Goal: Task Accomplishment & Management: Use online tool/utility

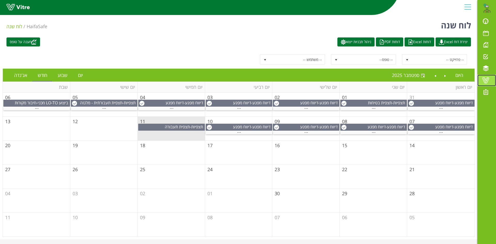
click at [488, 81] on span at bounding box center [485, 80] width 13 height 6
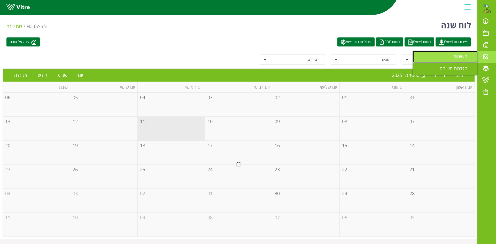
click at [456, 57] on span "משימות" at bounding box center [463, 56] width 20 height 6
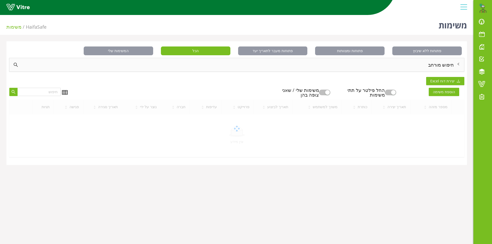
click at [447, 64] on div "חיפוש מורחב" at bounding box center [236, 64] width 455 height 13
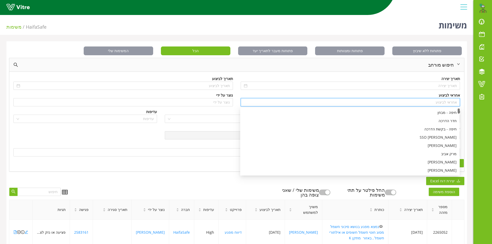
click at [442, 99] on input "search" at bounding box center [350, 102] width 213 height 8
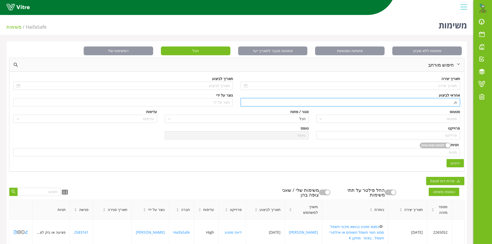
type input "n"
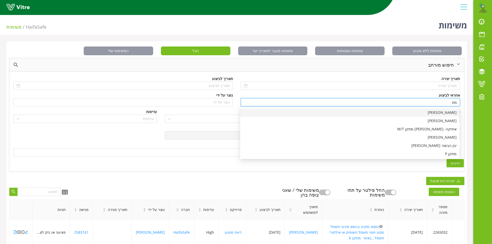
click at [446, 111] on div "[PERSON_NAME]" at bounding box center [349, 113] width 213 height 6
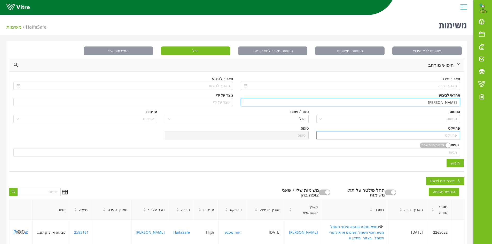
type input "[PERSON_NAME]"
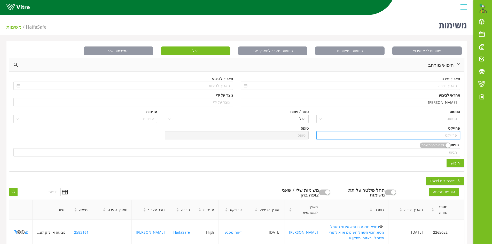
click at [444, 133] on input "search" at bounding box center [388, 136] width 137 height 8
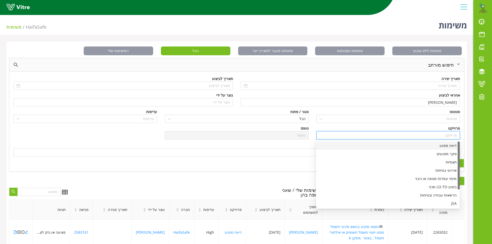
click at [444, 146] on div "דיווח מפגע" at bounding box center [387, 146] width 137 height 6
type input "דיווח מפגע"
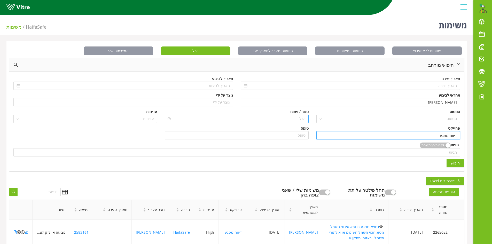
click at [302, 118] on span "הכל" at bounding box center [236, 119] width 137 height 8
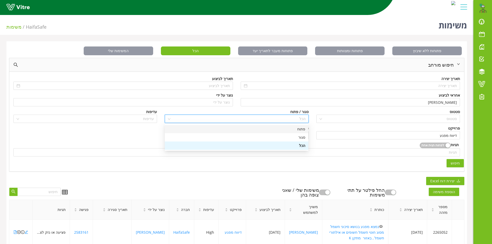
click at [300, 129] on div "פתוח" at bounding box center [236, 129] width 137 height 6
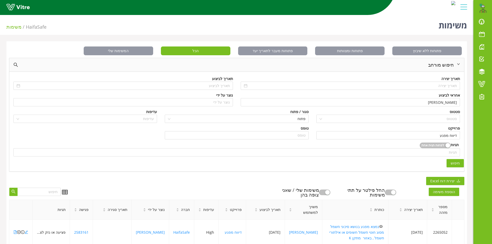
click at [456, 160] on button "חיפוש" at bounding box center [455, 163] width 17 height 8
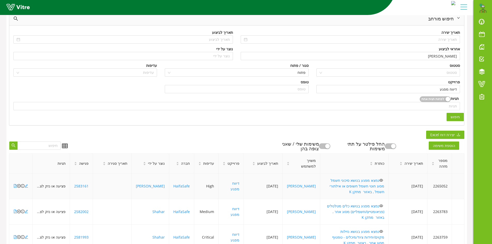
scroll to position [103, 0]
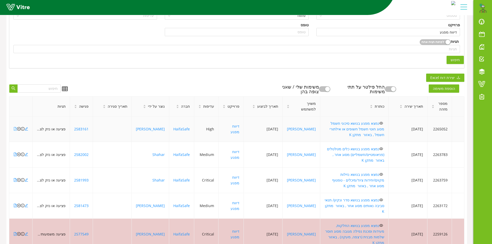
click at [15, 127] on icon "file-pdf" at bounding box center [15, 129] width 4 height 4
click at [15, 153] on icon "file-pdf" at bounding box center [15, 155] width 3 height 4
click at [19, 153] on icon "close-circle" at bounding box center [19, 155] width 4 height 4
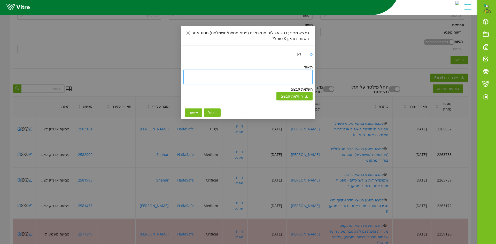
click at [303, 76] on textarea at bounding box center [247, 77] width 129 height 14
type textarea "ט"
type textarea "טו"
type textarea "טופ"
type textarea "טופל"
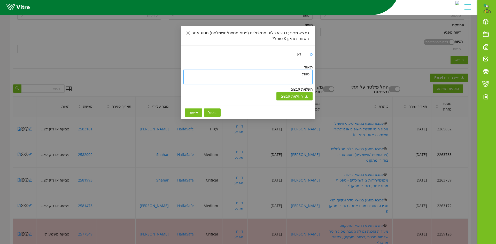
type textarea "טופל"
type textarea "טופל ו"
type textarea "טופל ונ"
type textarea "טופל וני"
type textarea "טופל וניס"
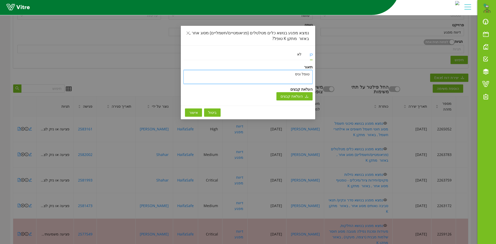
type textarea "טופל וניסג"
type textarea "טופל וניסגר"
type textarea "טופל וניסגר ב"
type textarea "טופל וניסגר בת"
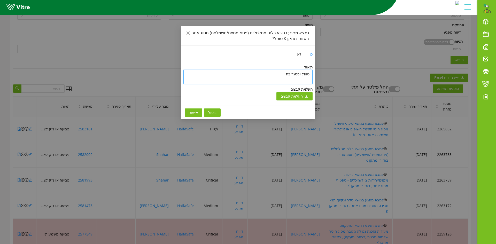
type textarea "[PERSON_NAME] וניסגר בתו"
type textarea "טופל וניסגר בתוכ"
type textarea "[PERSON_NAME] וניסגר בתוכנ"
type textarea "טופל וניסגר בתוכנה"
click at [276, 73] on textarea "טופל וניסגר בתוכנה" at bounding box center [247, 77] width 129 height 14
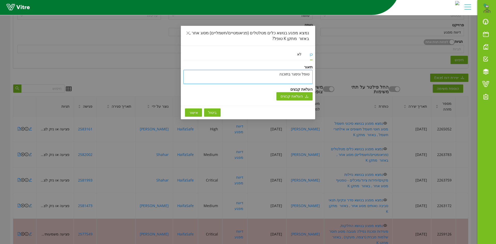
click at [276, 73] on textarea "טופל וניסגר בתוכנה" at bounding box center [247, 77] width 129 height 14
click at [275, 73] on textarea "טופל וניסגר בתוכנה" at bounding box center [247, 77] width 129 height 14
type textarea "טופל וניסגר בתוכנה"
click at [196, 114] on span "אישור" at bounding box center [193, 113] width 9 height 6
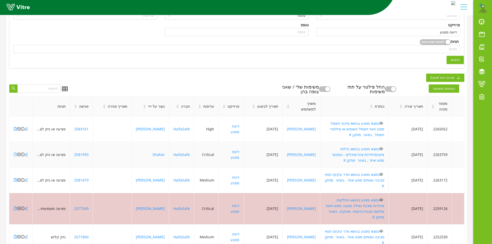
click at [15, 153] on icon "file-pdf" at bounding box center [15, 155] width 3 height 4
click at [18, 153] on icon "close-circle" at bounding box center [19, 155] width 4 height 4
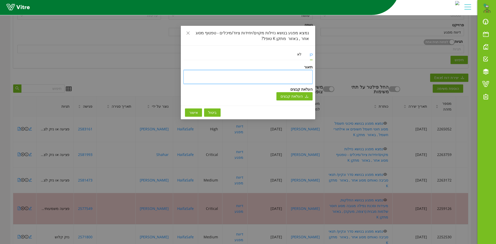
click at [233, 74] on textarea at bounding box center [247, 77] width 129 height 14
paste textarea "טופל וניסגר בתוכנה"
type textarea "טופל וניסגר בתוכנה"
click at [193, 111] on span "אישור" at bounding box center [193, 113] width 9 height 6
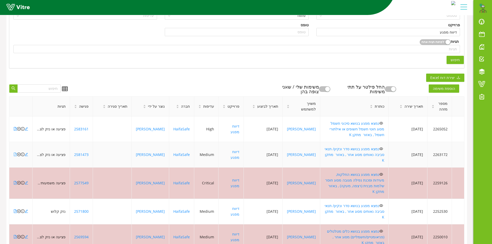
click at [14, 153] on icon "file-pdf" at bounding box center [15, 155] width 4 height 4
